Goal: Book appointment/travel/reservation

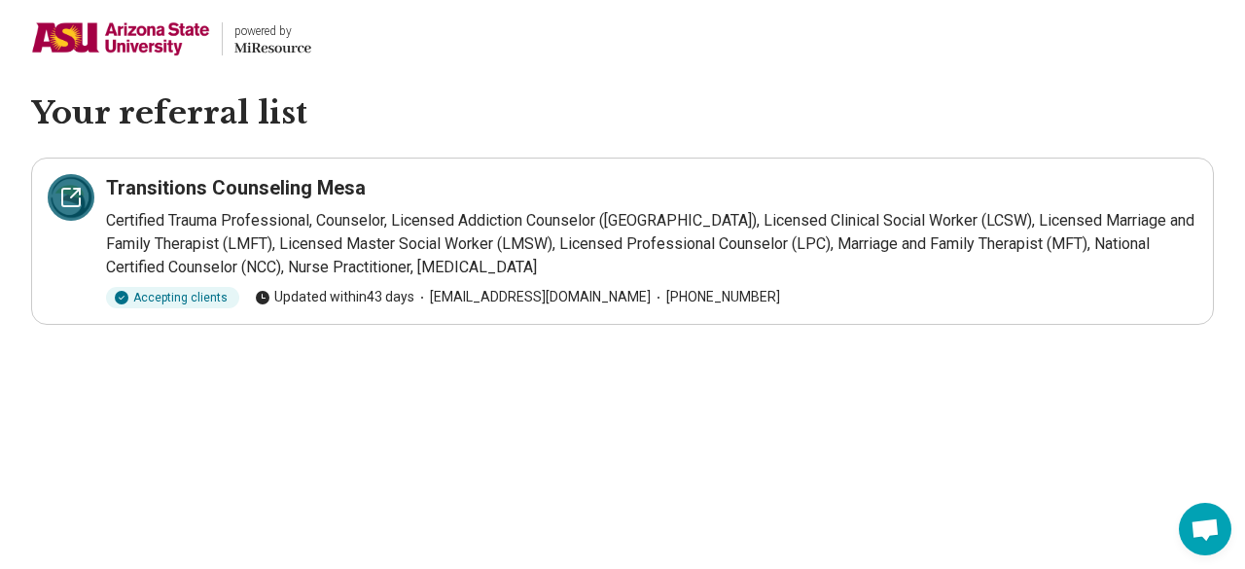
click at [73, 194] on icon at bounding box center [75, 193] width 9 height 9
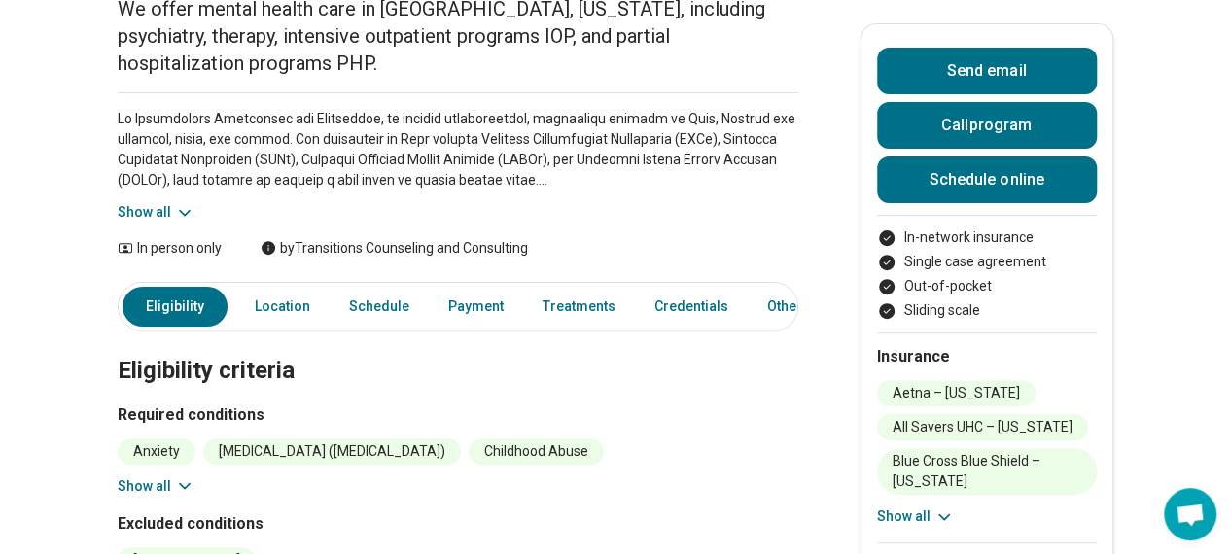
scroll to position [224, 0]
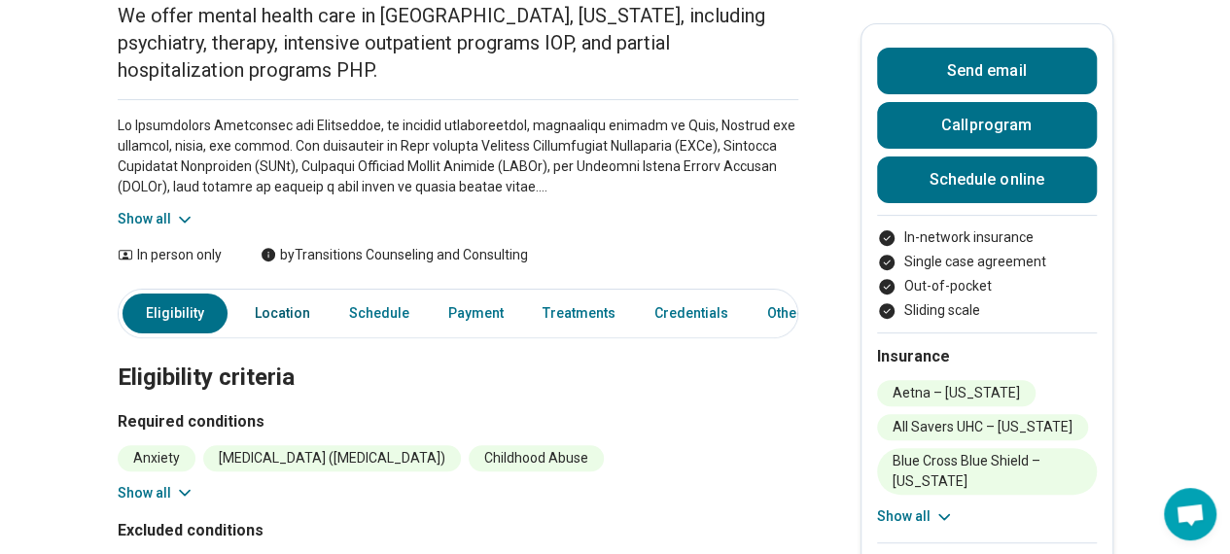
click at [293, 294] on link "Location" at bounding box center [282, 314] width 79 height 40
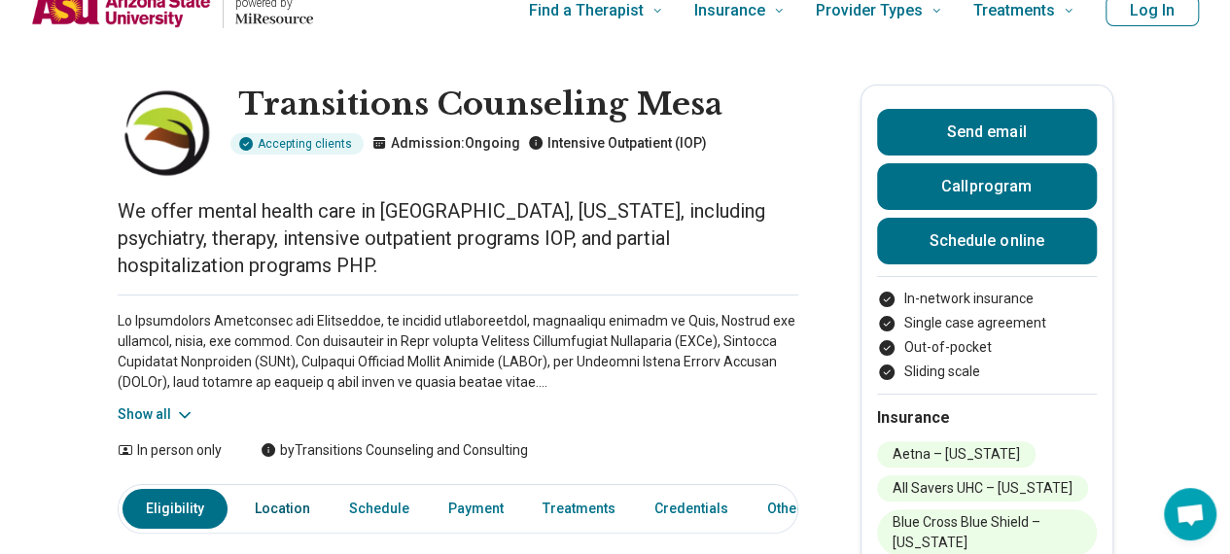
scroll to position [27, 0]
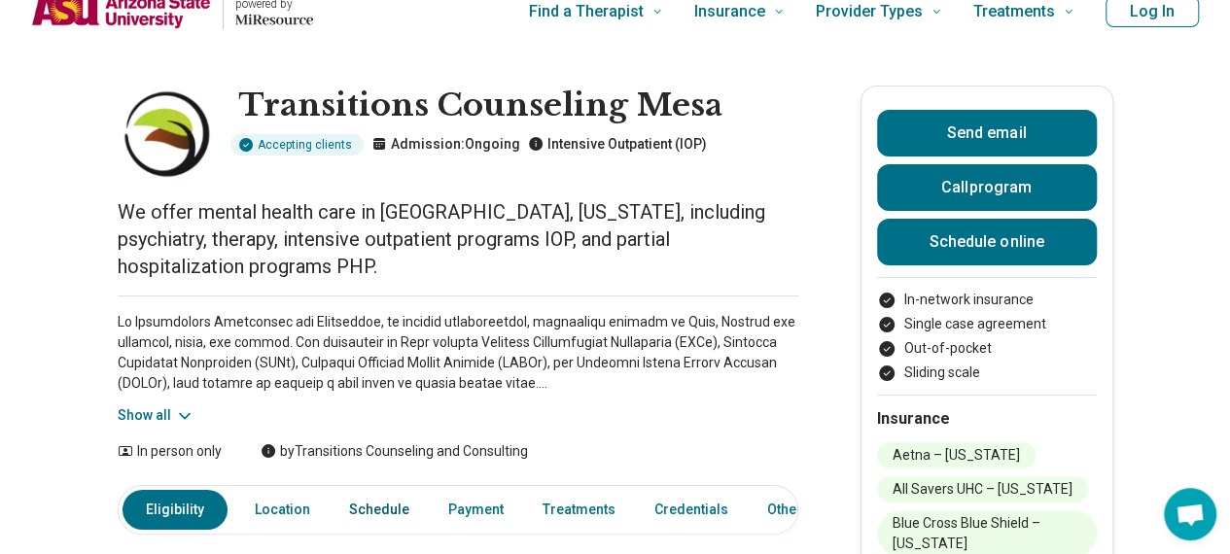
click at [363, 490] on link "Schedule" at bounding box center [379, 510] width 84 height 40
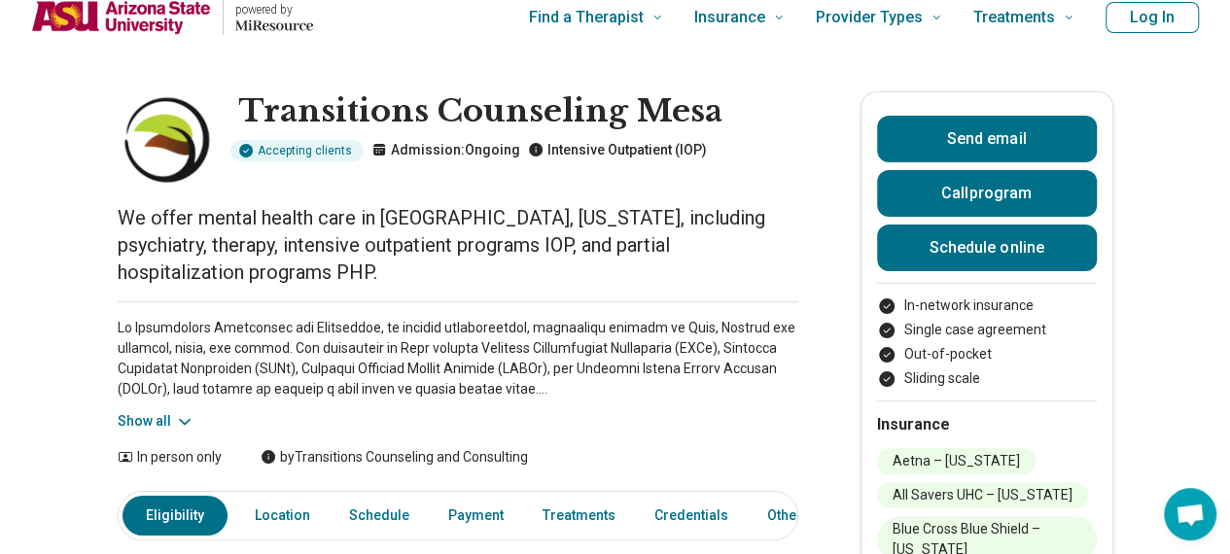
scroll to position [8, 0]
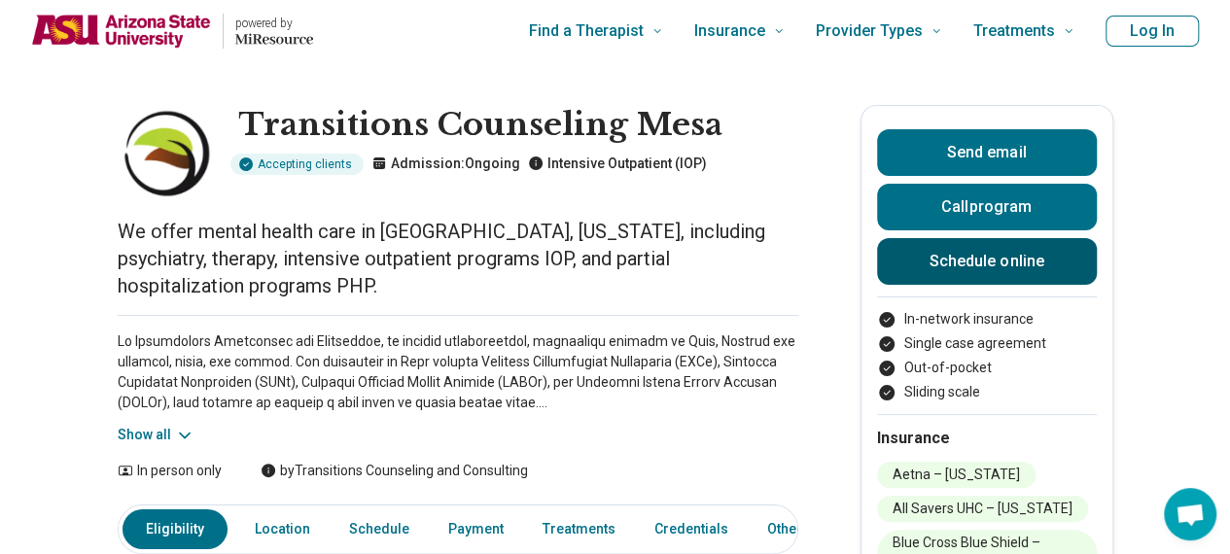
click at [939, 248] on link "Schedule online" at bounding box center [987, 261] width 220 height 47
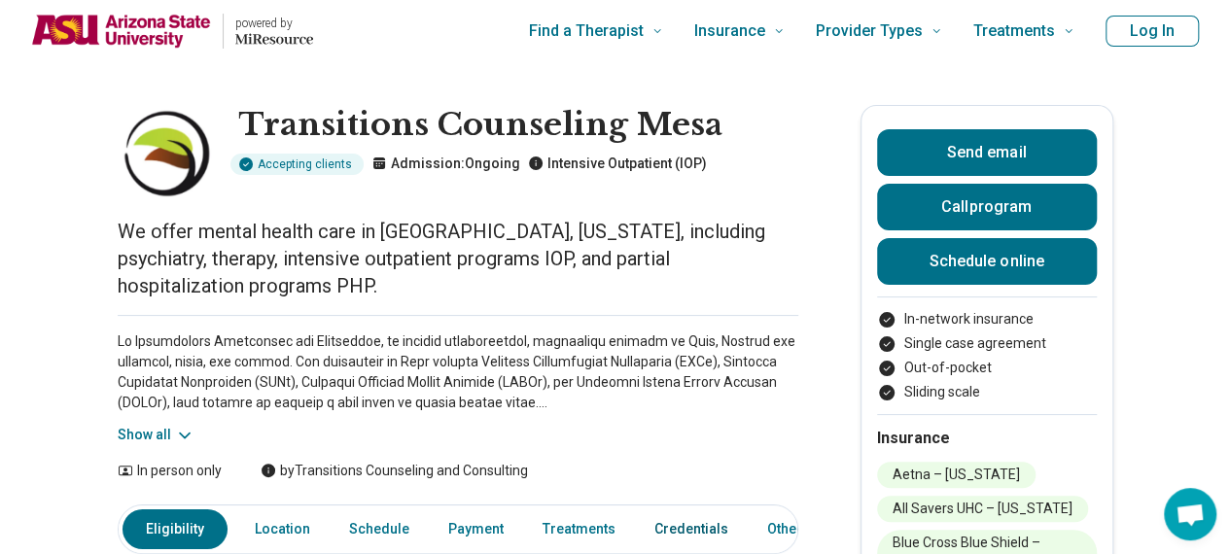
click at [659, 510] on link "Credentials" at bounding box center [691, 530] width 97 height 40
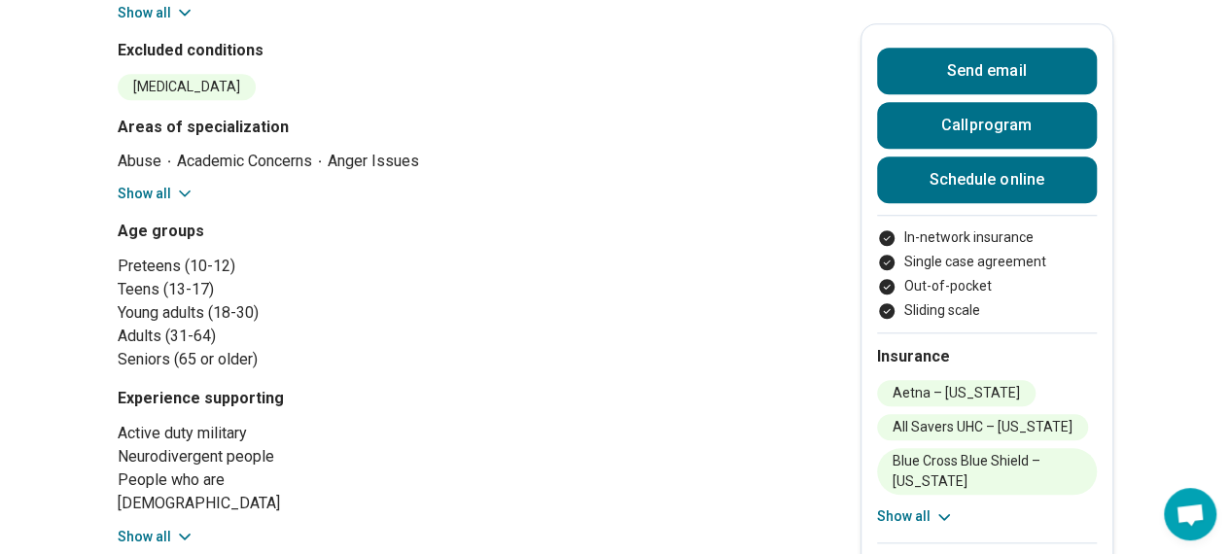
scroll to position [688, 0]
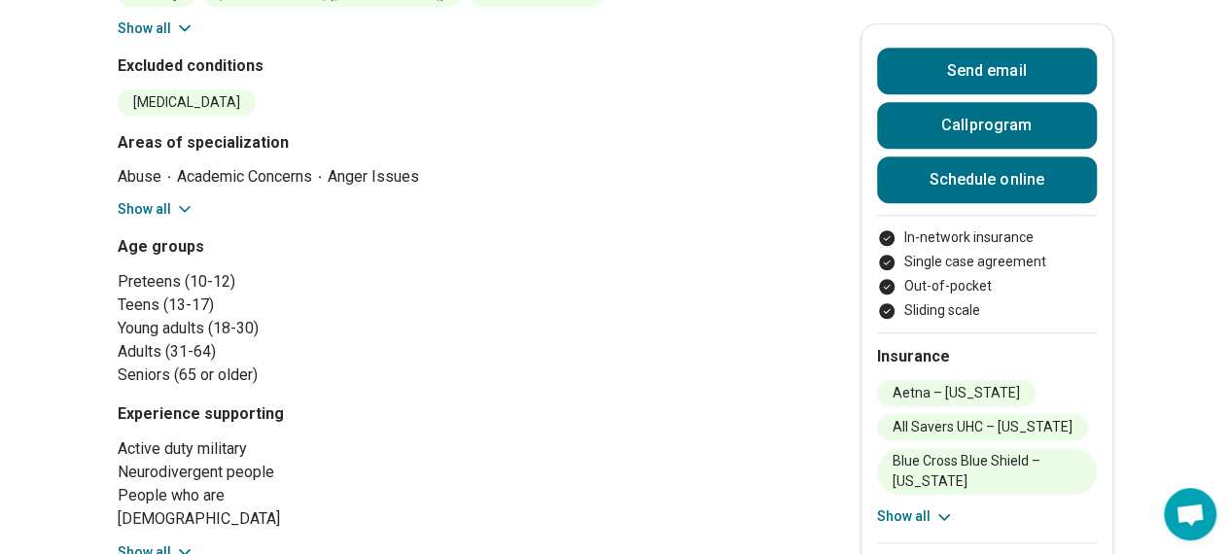
click at [169, 543] on button "Show all" at bounding box center [156, 553] width 77 height 20
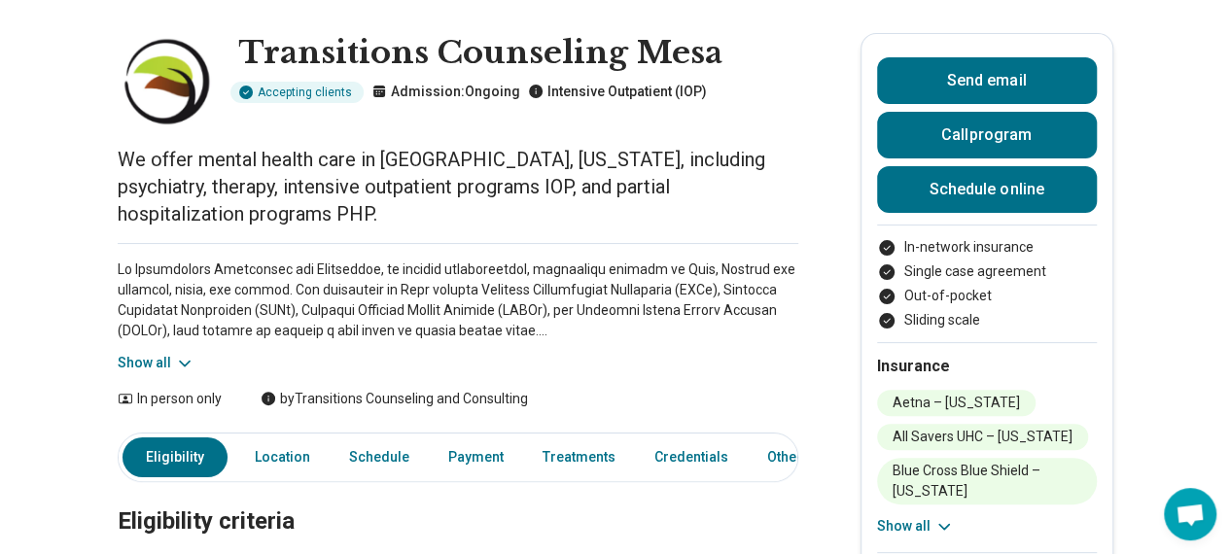
scroll to position [0, 0]
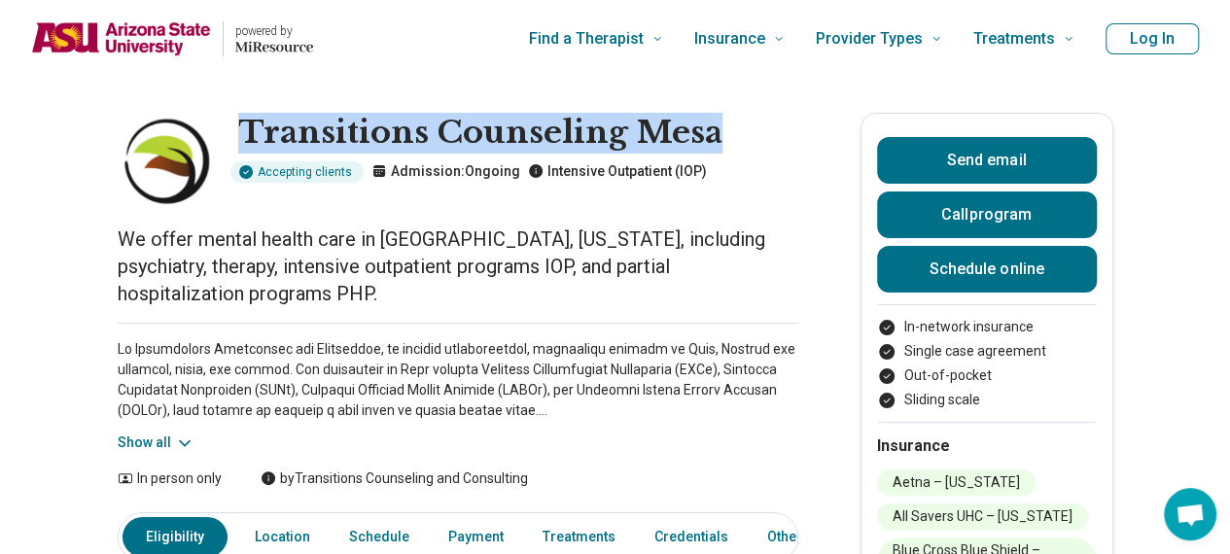
drag, startPoint x: 256, startPoint y: 132, endPoint x: 729, endPoint y: 120, distance: 473.7
click at [729, 120] on div "Transitions Counseling Mesa Accepting clients Admission: Ongoing Intensive Outp…" at bounding box center [458, 161] width 681 height 97
copy h1 "Transitions Counseling Mesa"
